Goal: Information Seeking & Learning: Learn about a topic

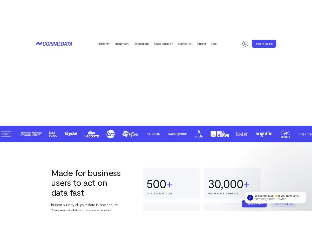
scroll to position [183, 0]
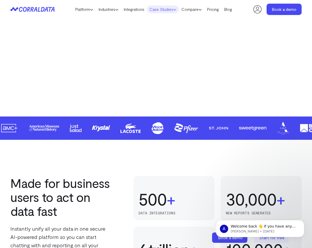
click at [165, 11] on link "Case Studies" at bounding box center [163, 9] width 32 height 8
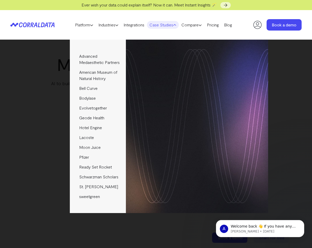
click at [90, 14] on header "Platform AI Reporting Use AI to effortlessly answer any business questions from…" at bounding box center [155, 25] width 291 height 30
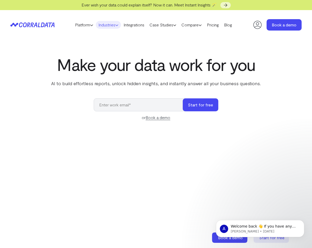
click at [114, 26] on link "Industries" at bounding box center [108, 25] width 25 height 8
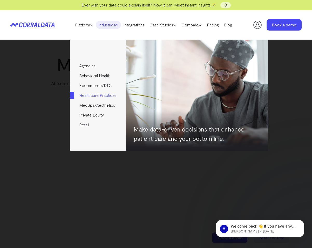
click at [99, 97] on link "Healthcare Practices" at bounding box center [98, 95] width 56 height 10
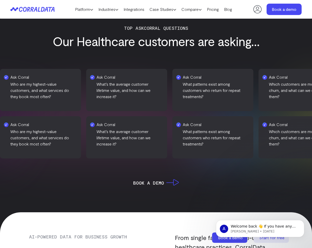
scroll to position [156, 0]
